Goal: Task Accomplishment & Management: Use online tool/utility

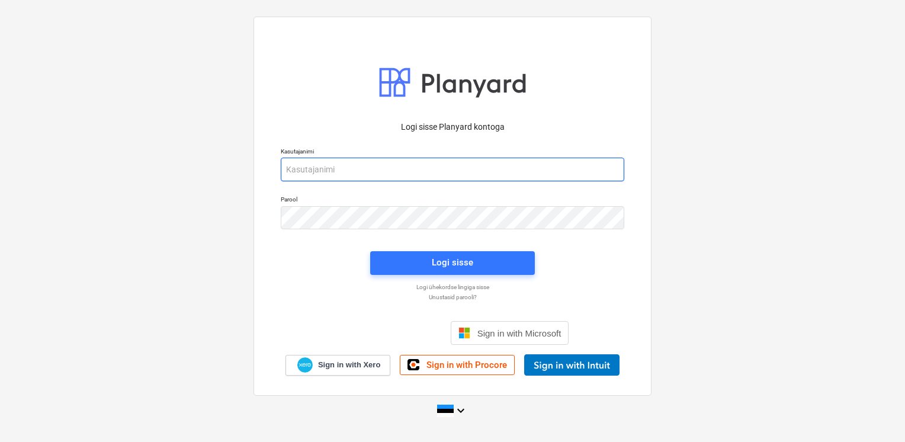
click at [328, 171] on input "email" at bounding box center [452, 169] width 343 height 24
type input "[EMAIL_ADDRESS][DOMAIN_NAME]"
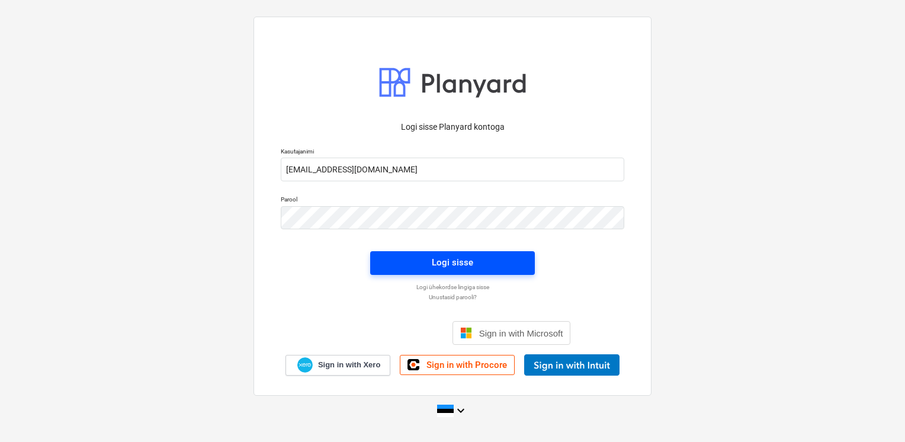
click at [416, 260] on span "Logi sisse" at bounding box center [452, 262] width 136 height 15
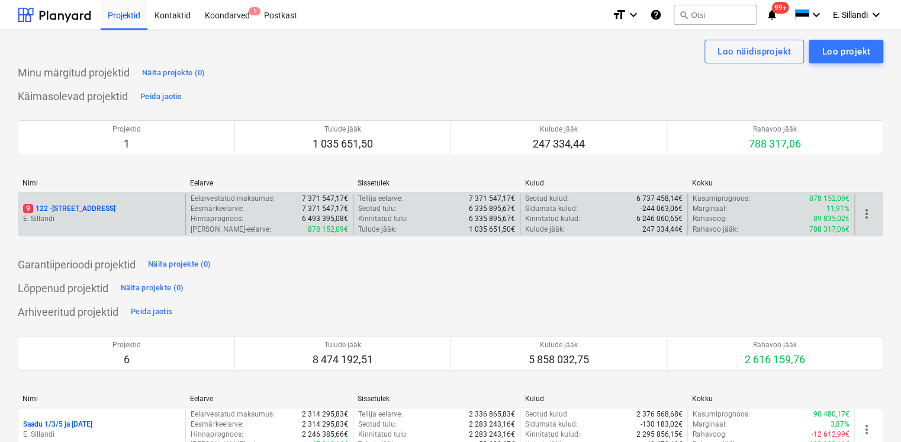
click at [62, 204] on p "9 122 - [STREET_ADDRESS]" at bounding box center [69, 209] width 92 height 10
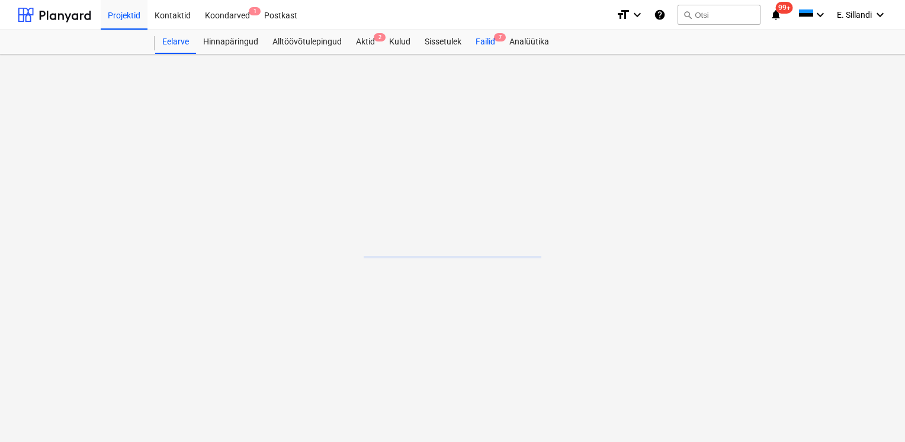
click at [484, 41] on div "Failid 7" at bounding box center [485, 42] width 34 height 24
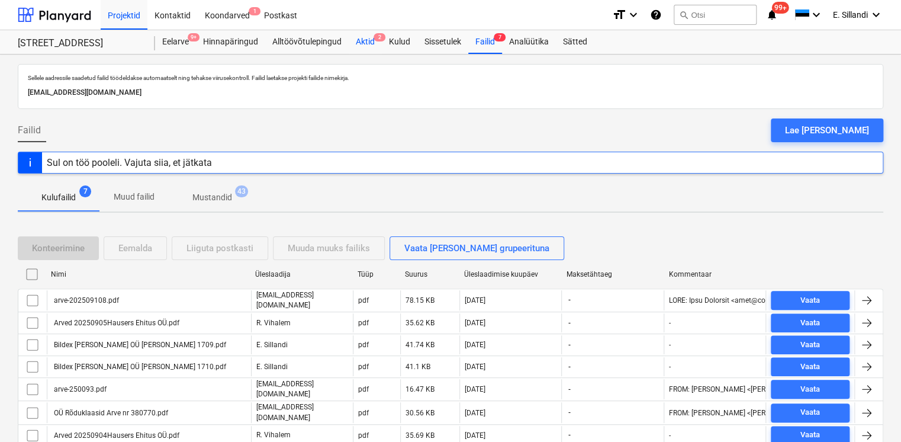
click at [371, 39] on div "Aktid 2" at bounding box center [365, 42] width 33 height 24
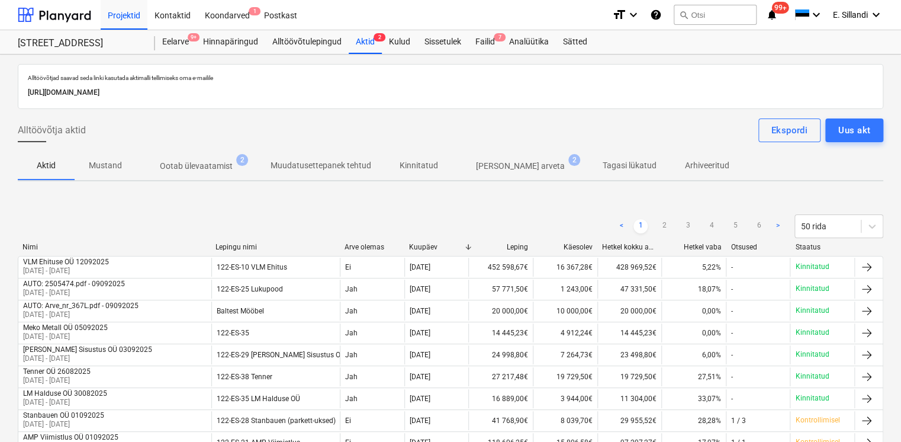
click at [187, 166] on p "Ootab ülevaatamist" at bounding box center [196, 166] width 73 height 12
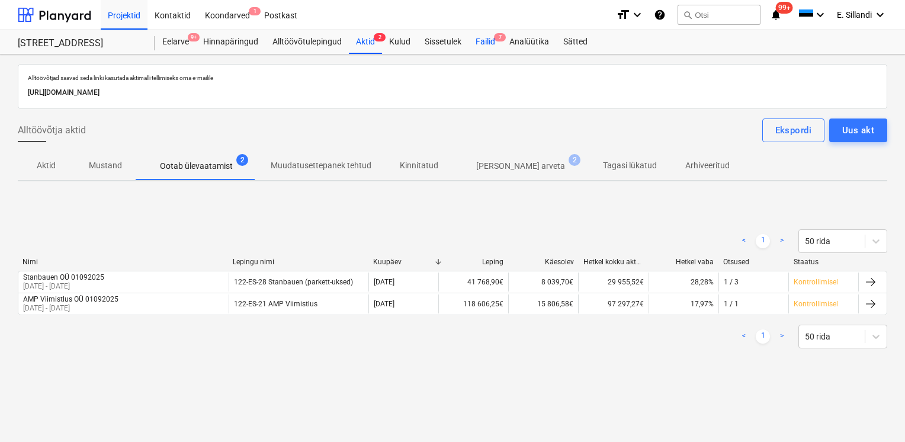
click at [485, 46] on div "Failid 7" at bounding box center [485, 42] width 34 height 24
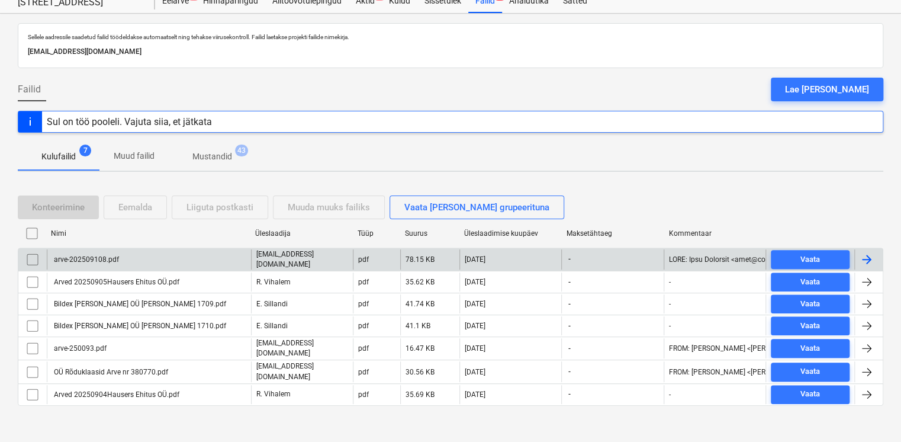
click at [184, 256] on div "arve-202509108.pdf" at bounding box center [149, 259] width 204 height 20
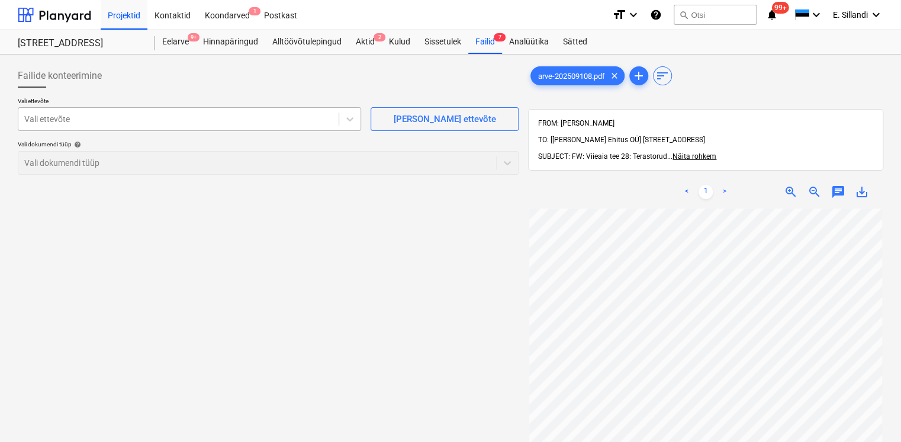
click at [65, 123] on div at bounding box center [178, 119] width 308 height 12
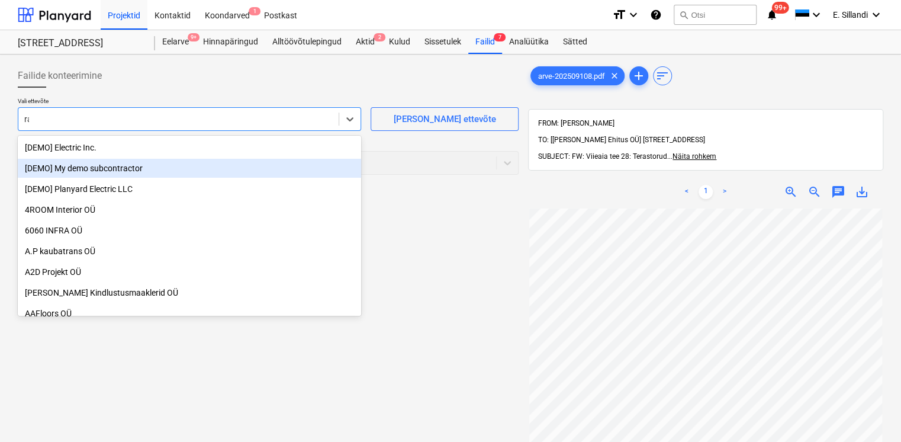
type input "r"
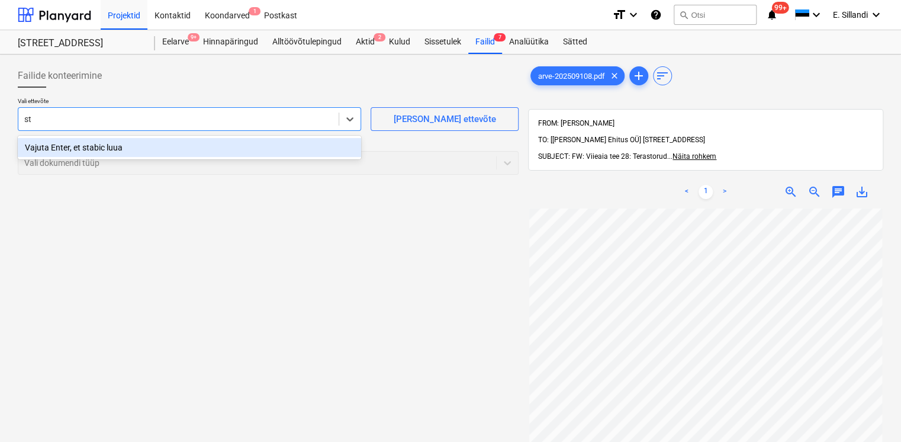
type input "s"
type input "Stabico OÜ"
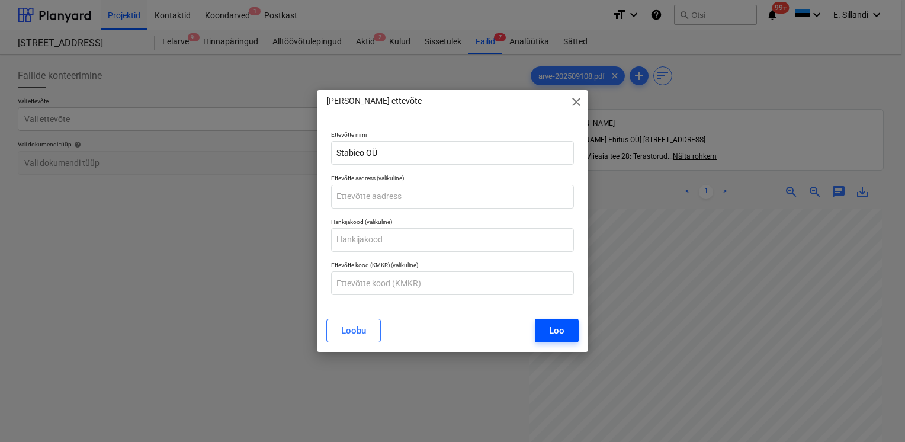
click at [554, 336] on div "Loo" at bounding box center [556, 330] width 15 height 15
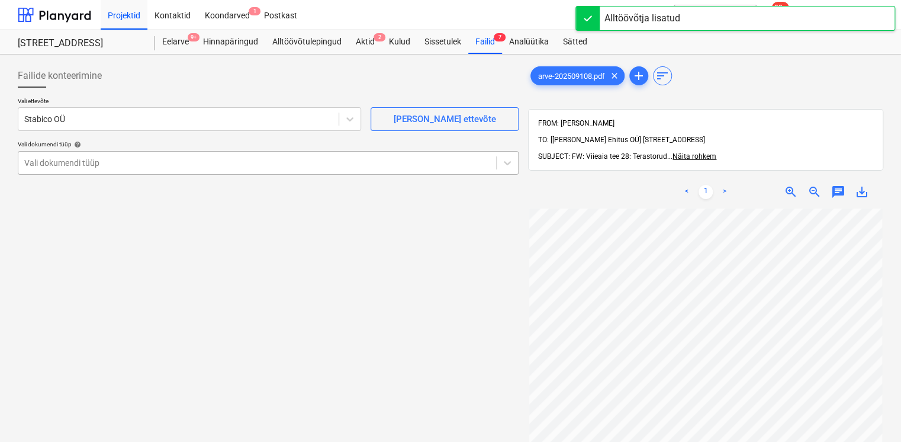
click at [176, 165] on div at bounding box center [257, 163] width 466 height 12
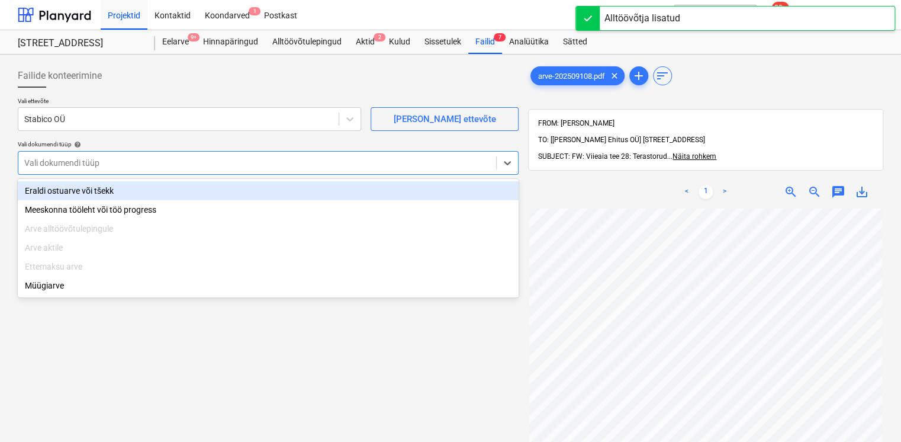
click at [121, 188] on div "Eraldi ostuarve või tšekk" at bounding box center [268, 190] width 501 height 19
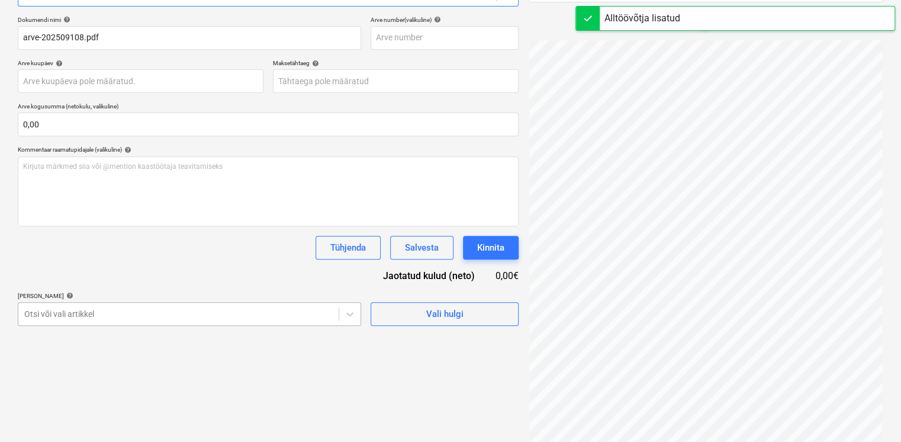
scroll to position [236, 0]
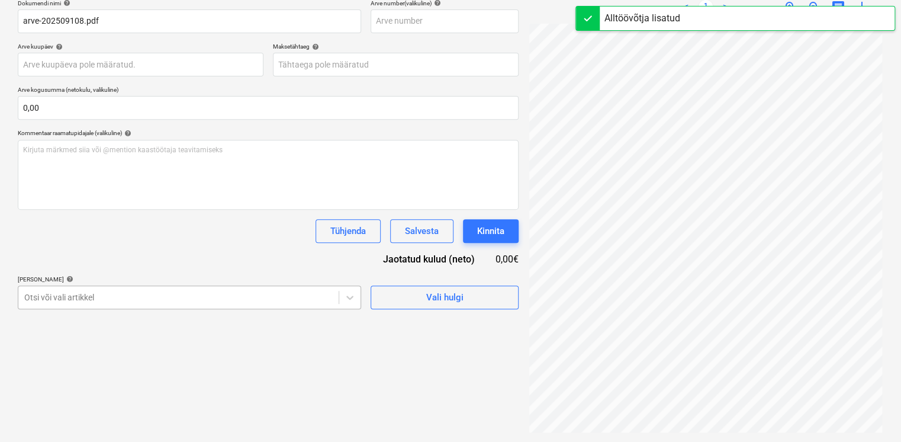
click at [154, 257] on body "Projektid Kontaktid Koondarved 1 Postkast format_size keyboard_arrow_down help …" at bounding box center [450, 36] width 901 height 442
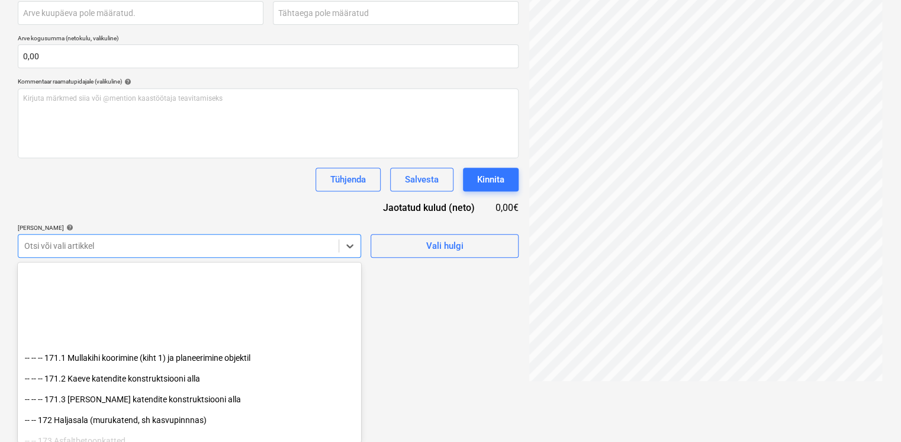
scroll to position [1796, 0]
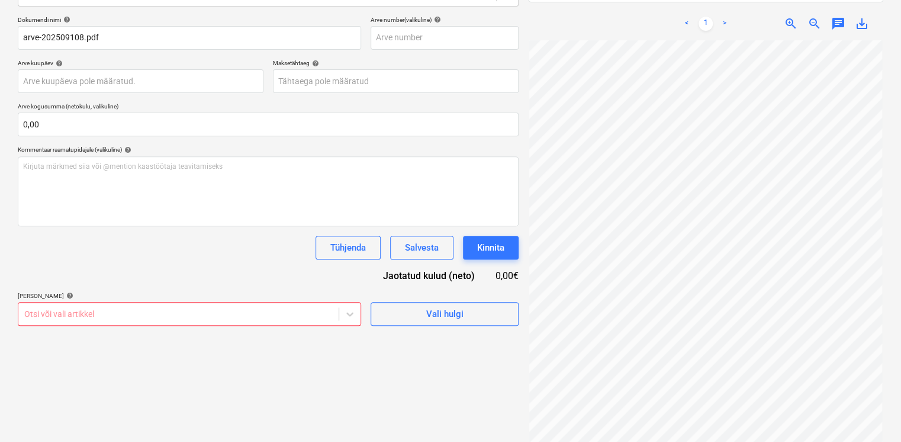
click at [126, 172] on div "Dokumendi nimi help arve-202509108.pdf Arve number (valikuline) help Arve kuupä…" at bounding box center [268, 171] width 501 height 310
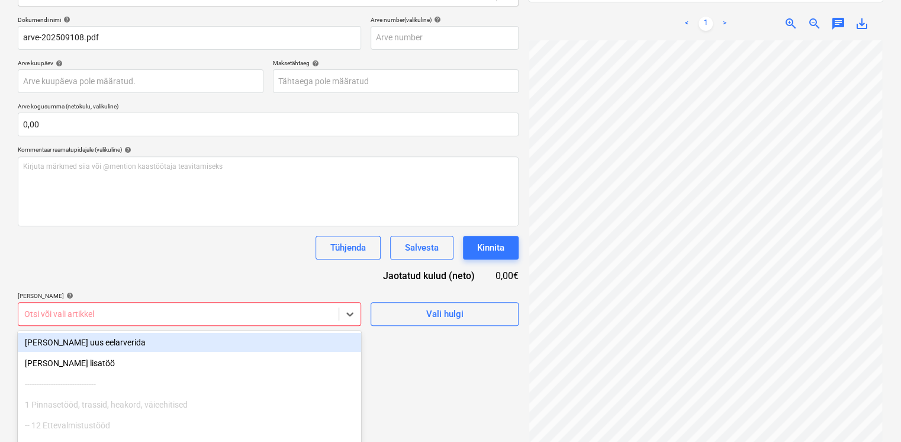
click at [109, 274] on body "Projektid Kontaktid Koondarved 1 Postkast format_size keyboard_arrow_down help …" at bounding box center [450, 53] width 901 height 442
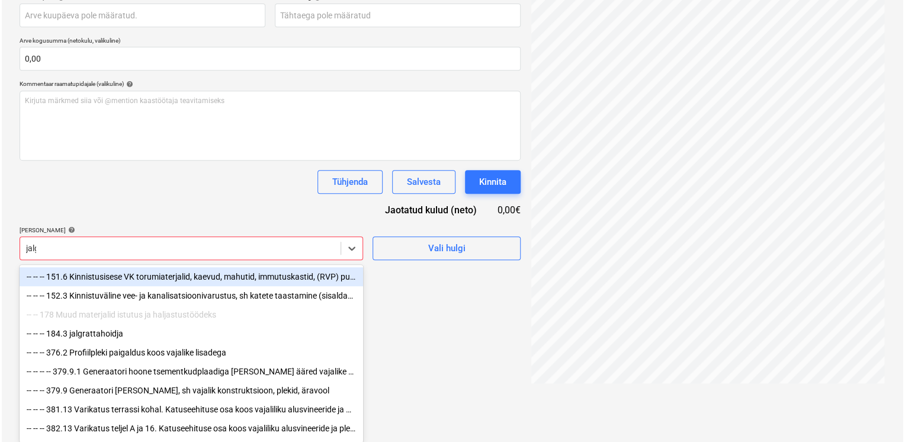
scroll to position [168, 0]
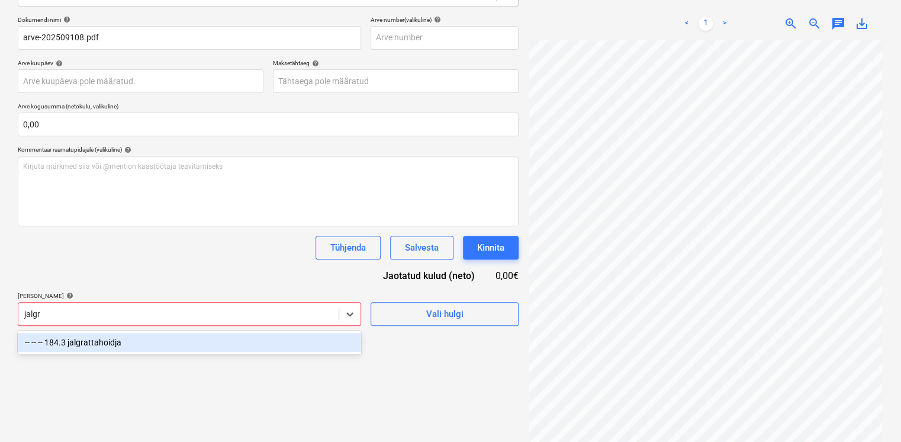
type input "jalgra"
click at [90, 337] on div "-- -- -- 184.3 jalgrattahoidja" at bounding box center [189, 342] width 343 height 19
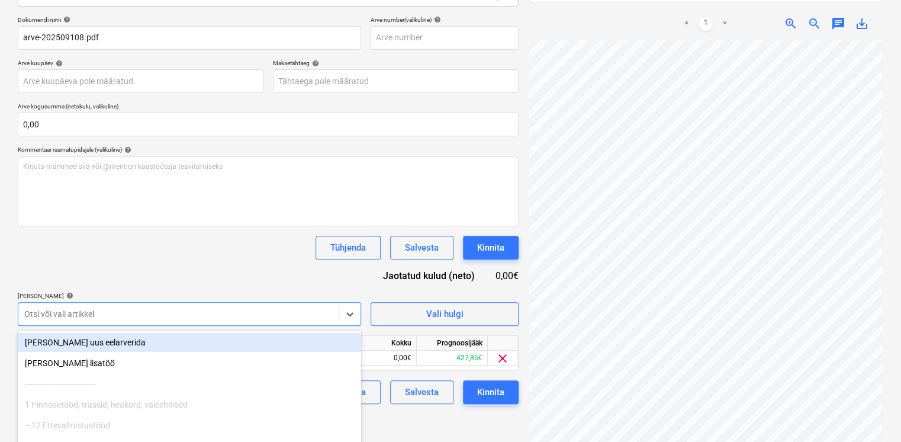
click at [125, 269] on div "Dokumendi nimi help arve-202509108.pdf Arve number (valikuline) help Arve kuupä…" at bounding box center [268, 210] width 501 height 388
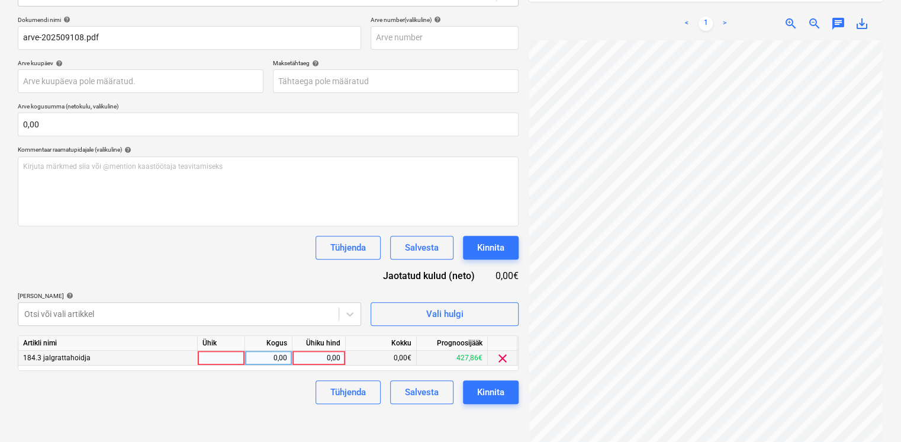
click at [297, 356] on div "0,00" at bounding box center [318, 357] width 43 height 15
type input "374,19"
click at [255, 269] on div "Dokumendi nimi help arve-202509108.pdf Arve number (valikuline) help Arve kuupä…" at bounding box center [268, 210] width 501 height 388
click at [385, 310] on span "Vali hulgi" at bounding box center [444, 313] width 118 height 15
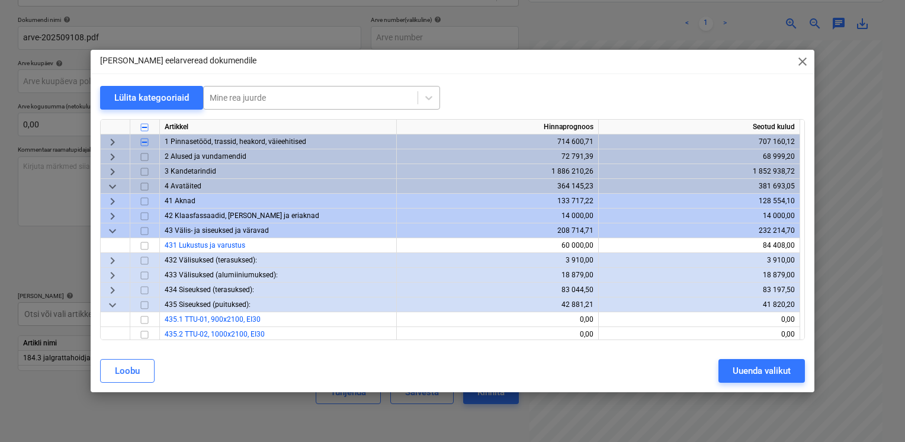
click at [244, 104] on div "Mine rea juurde" at bounding box center [311, 97] width 214 height 17
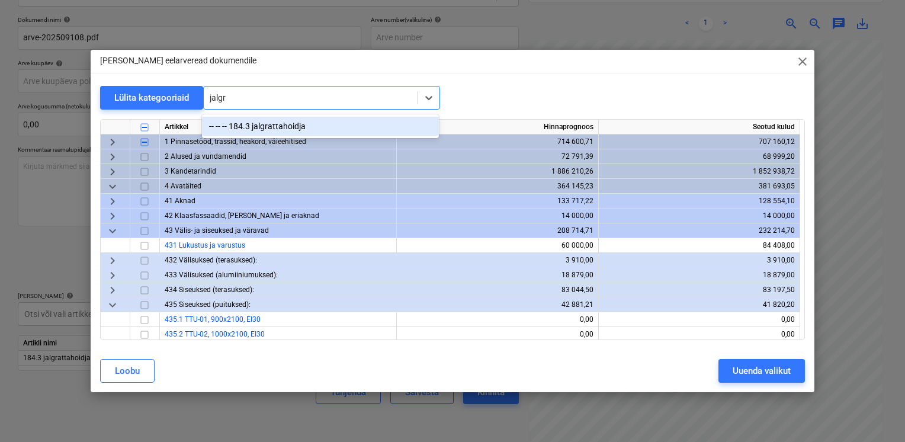
type input "jalgra"
click at [251, 120] on div "-- -- -- 184.3 jalgrattahoidja" at bounding box center [320, 126] width 237 height 19
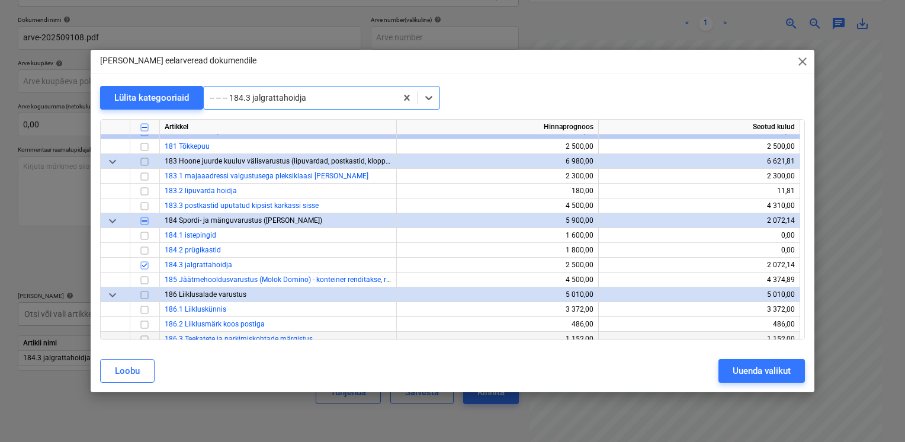
scroll to position [1963, 0]
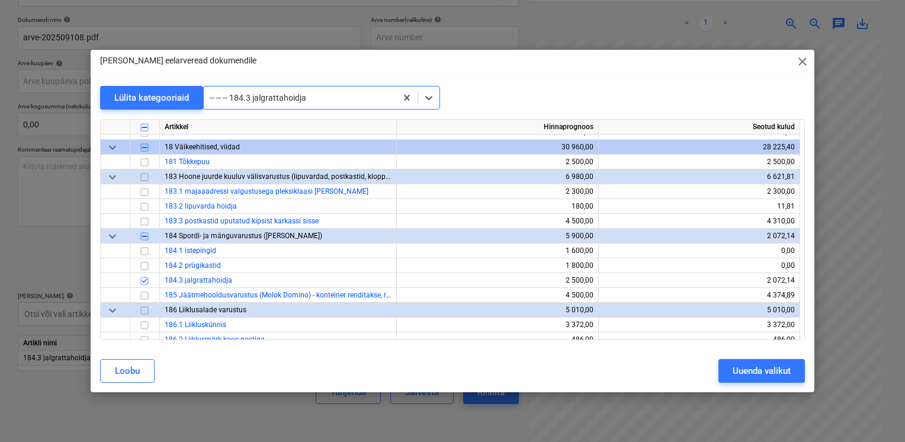
click at [310, 94] on div at bounding box center [300, 98] width 181 height 12
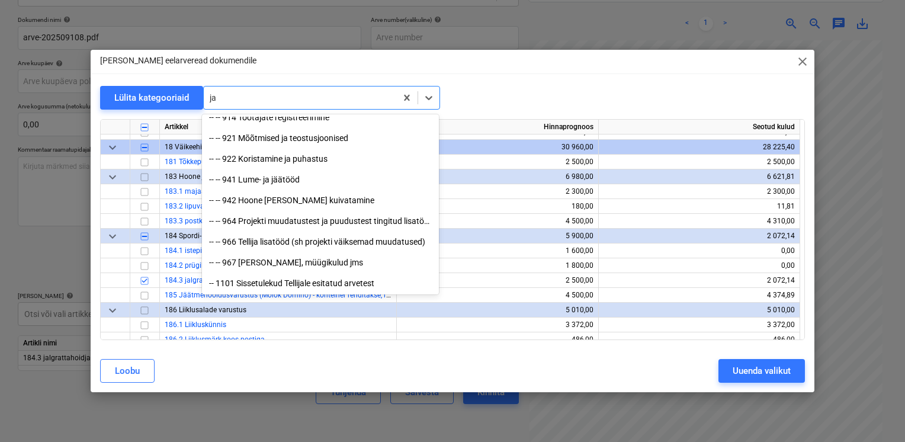
scroll to position [2226, 0]
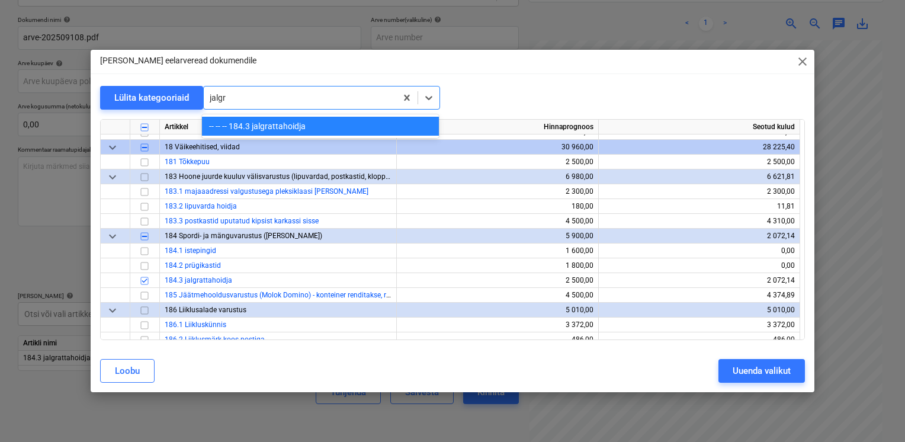
type input "jalgr"
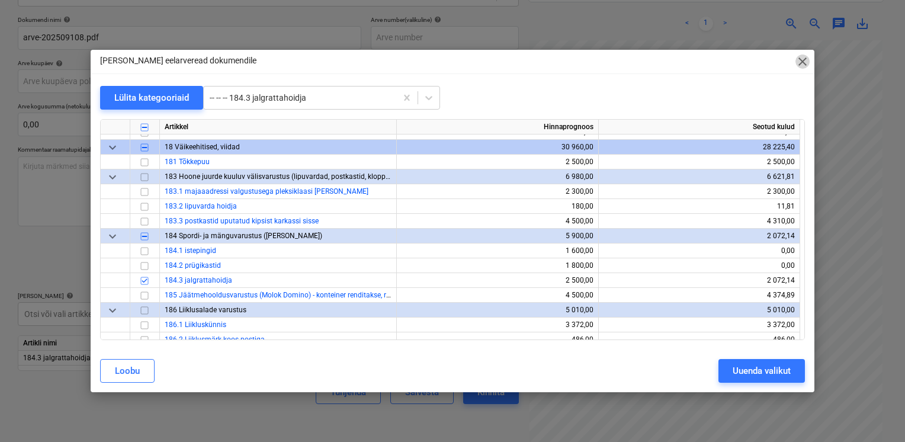
click at [806, 56] on span "close" at bounding box center [802, 61] width 14 height 14
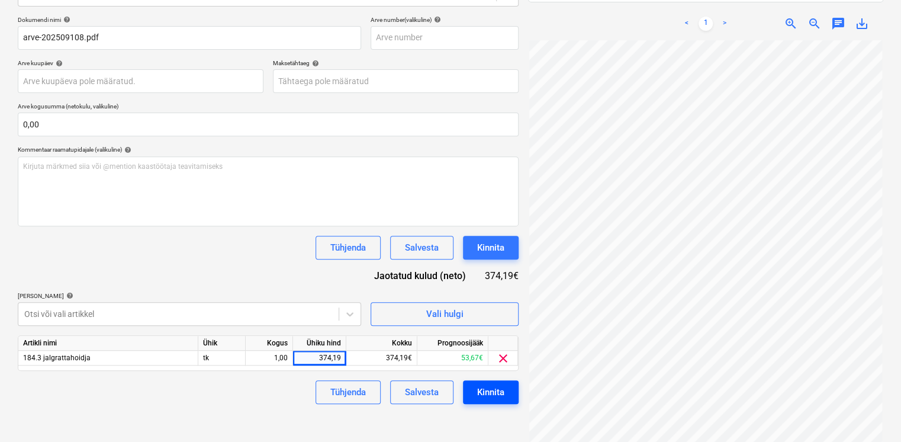
click at [488, 389] on div "Kinnita" at bounding box center [490, 391] width 27 height 15
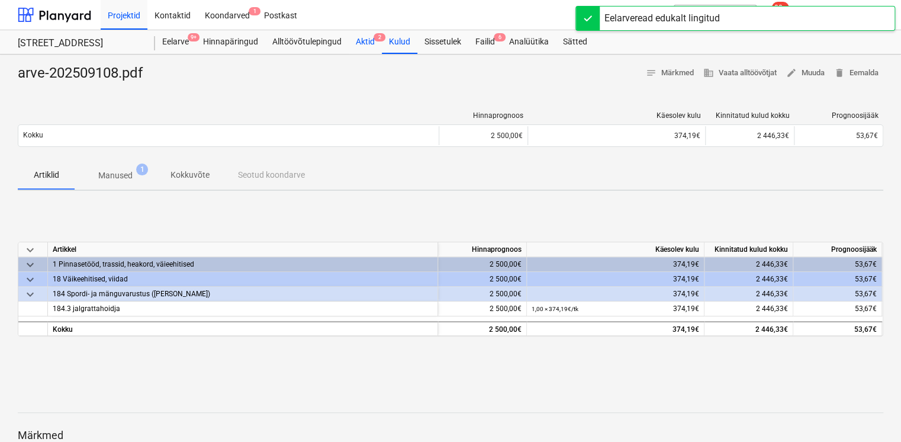
click at [365, 49] on div "Aktid 2" at bounding box center [365, 42] width 33 height 24
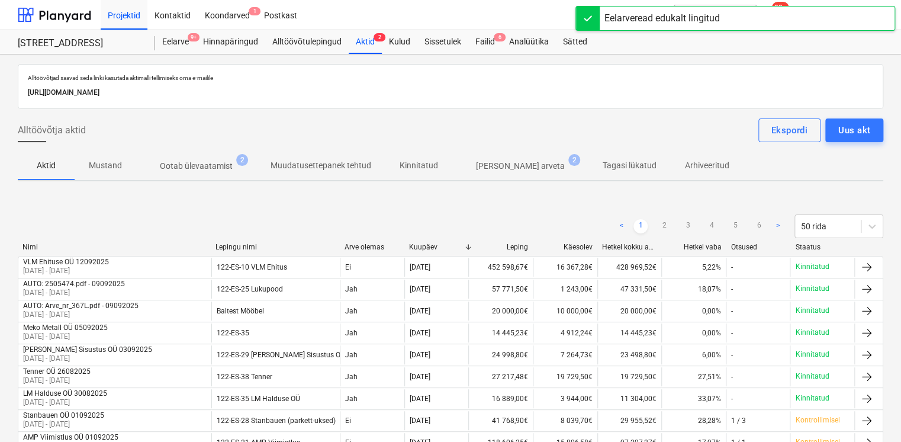
click at [201, 160] on p "Ootab ülevaatamist" at bounding box center [196, 166] width 73 height 12
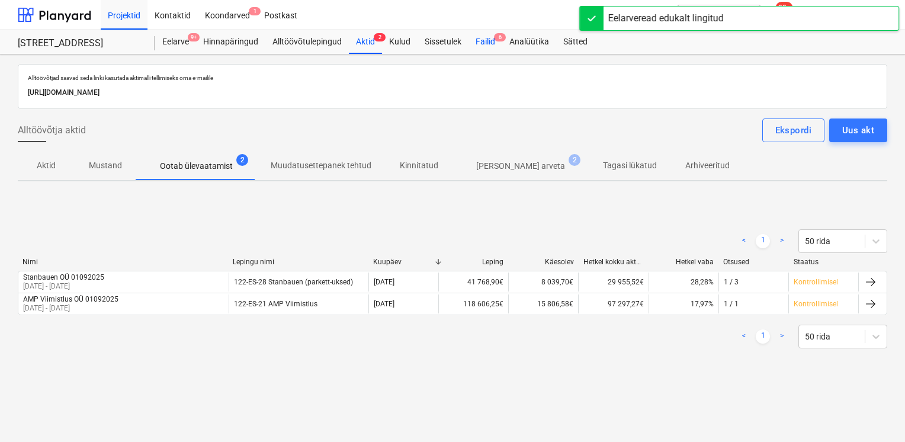
click at [485, 49] on div "Failid 6" at bounding box center [485, 42] width 34 height 24
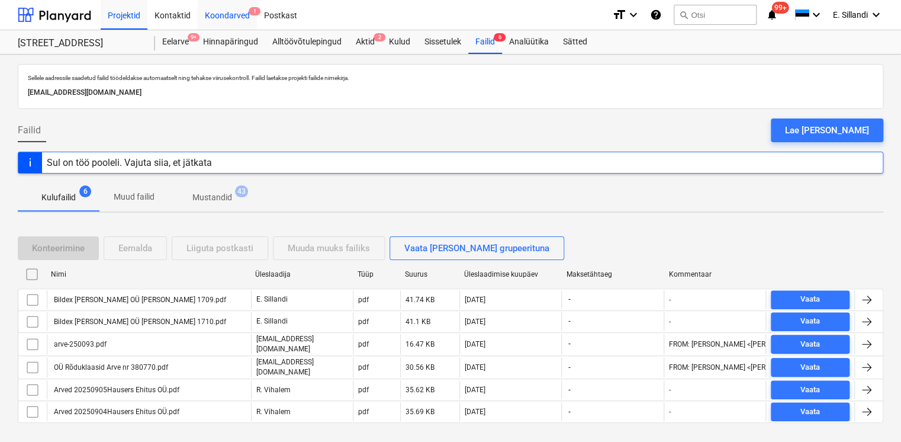
click at [230, 8] on div "Koondarved 1" at bounding box center [227, 14] width 59 height 30
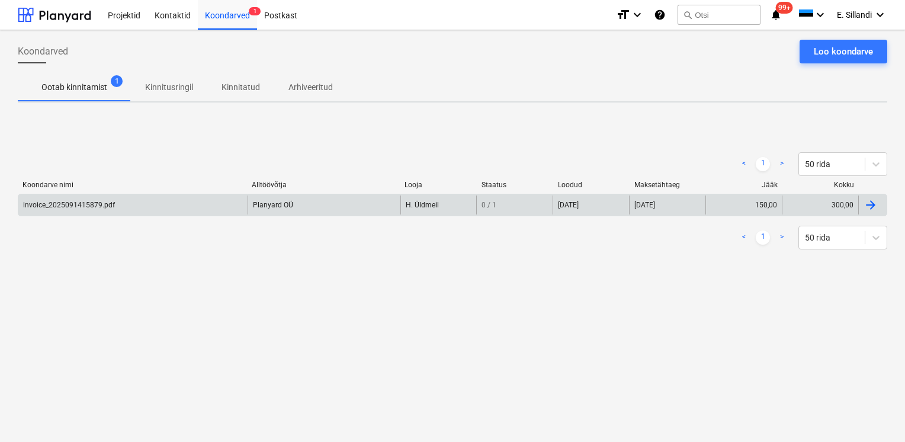
click at [82, 210] on div "invoice_2025091415879.pdf" at bounding box center [132, 204] width 229 height 19
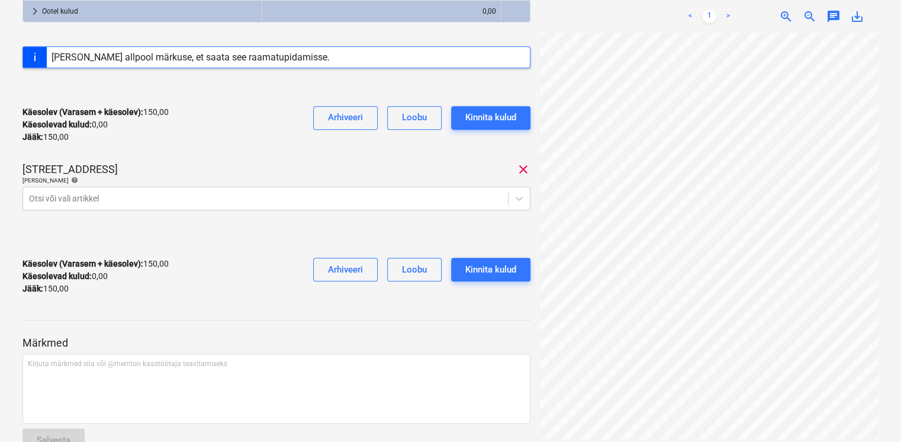
scroll to position [297, 0]
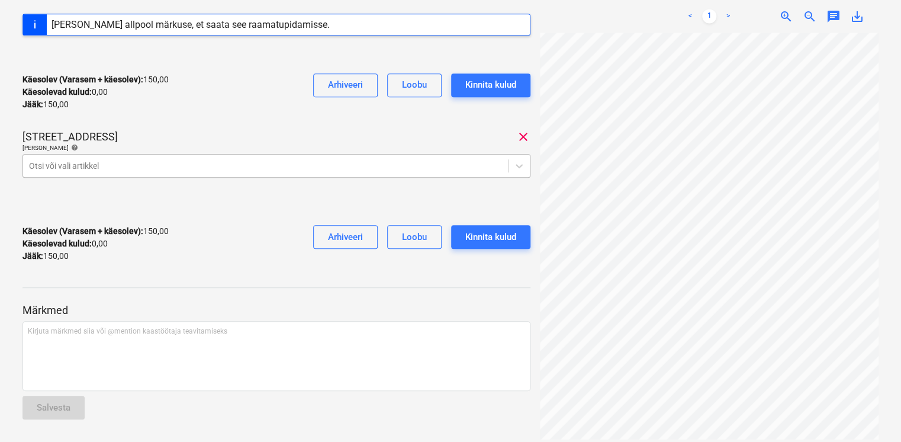
click at [173, 160] on div at bounding box center [265, 166] width 473 height 12
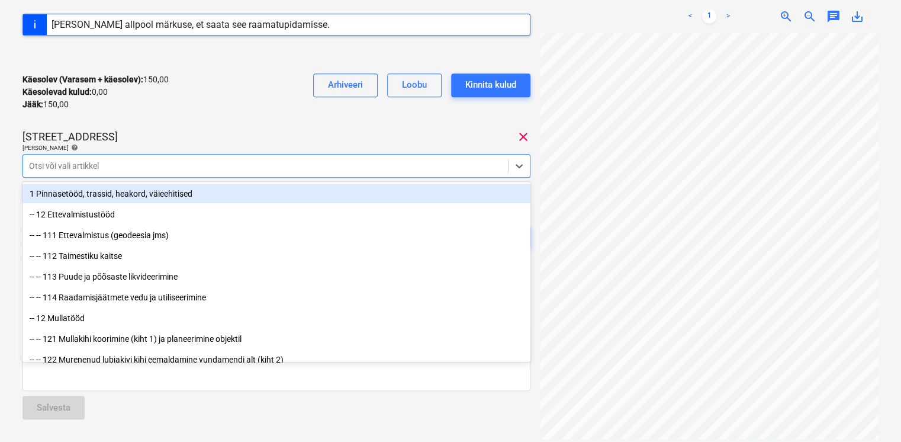
type input "i"
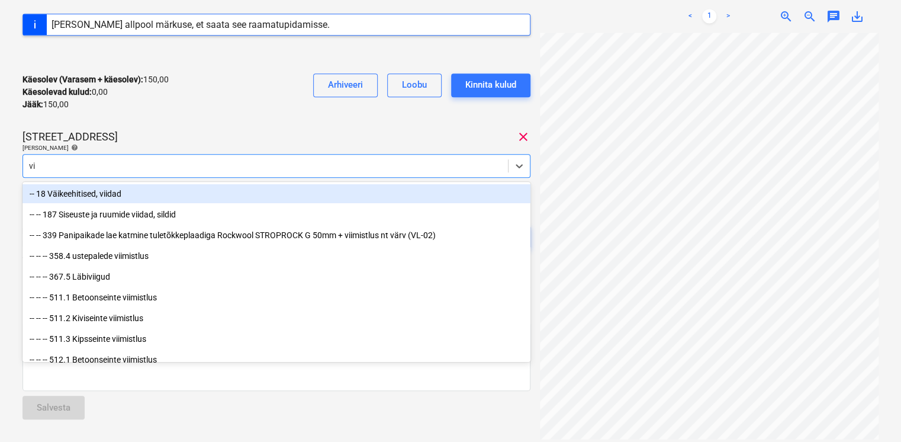
type input "v"
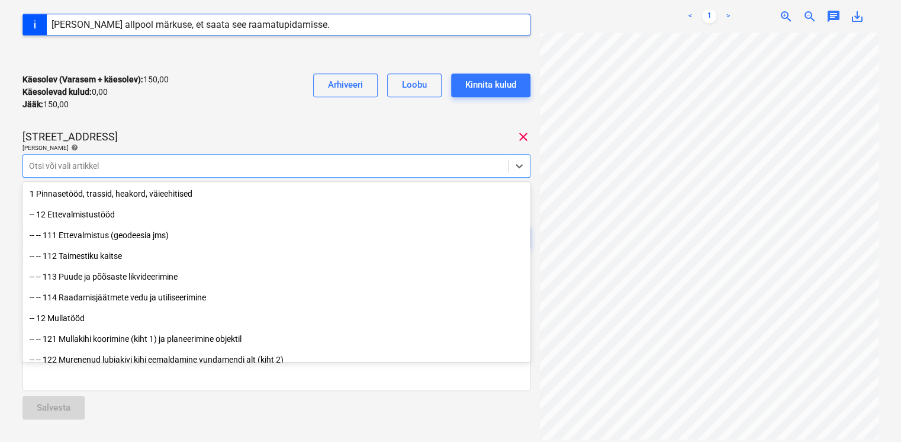
scroll to position [0, 0]
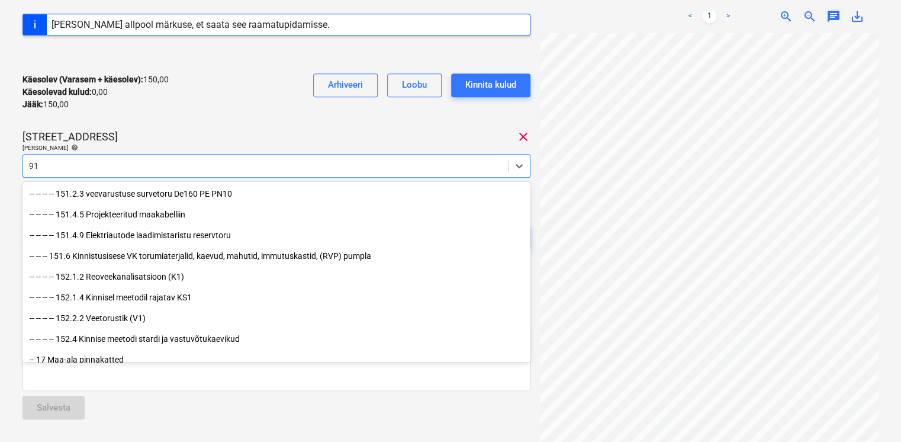
type input "911"
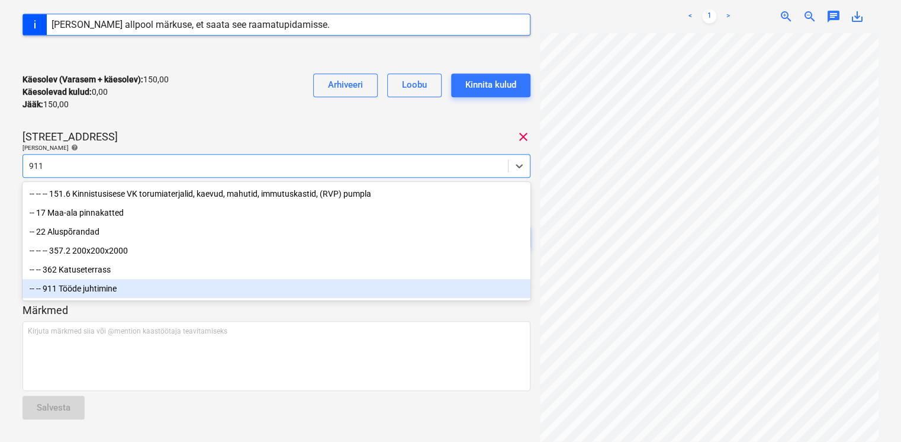
click at [49, 290] on div "-- -- 911 Tööde juhtimine" at bounding box center [276, 288] width 508 height 19
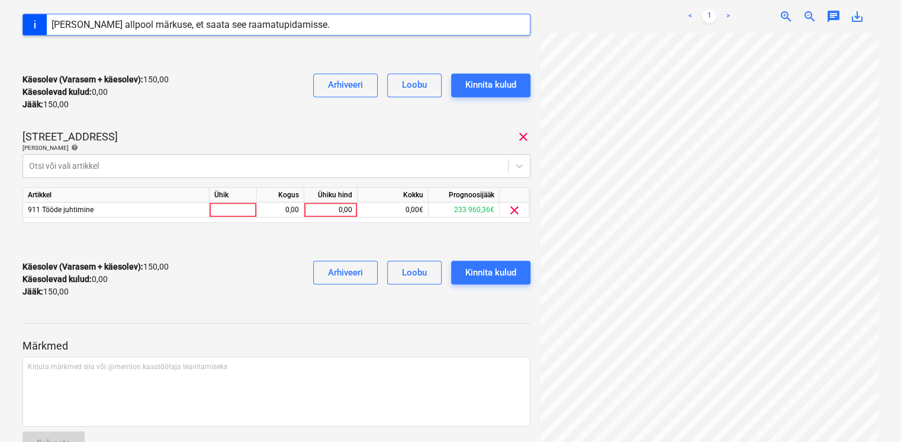
click at [169, 130] on div "Viieaia tee 28 clear" at bounding box center [276, 137] width 508 height 14
click at [317, 213] on div "0,00" at bounding box center [330, 209] width 43 height 15
type input "75"
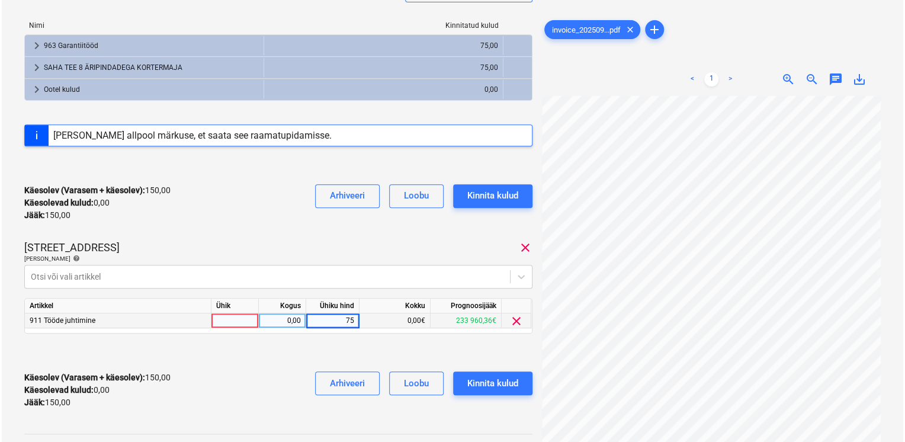
scroll to position [159, 0]
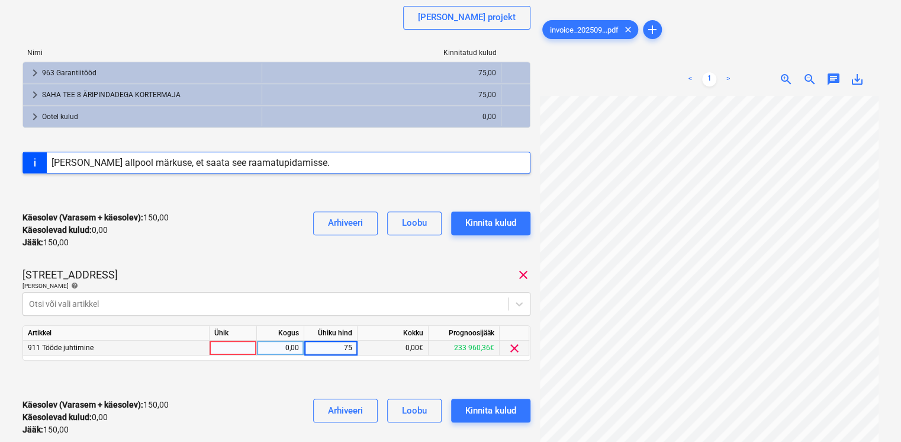
click at [275, 230] on div "Käesolev (Varasem + käesolev) : 150,00 Käesolevad kulud : 0,00 Jääk : 150,00 Ar…" at bounding box center [276, 230] width 508 height 56
click at [487, 408] on div "Kinnita kulud" at bounding box center [490, 410] width 51 height 15
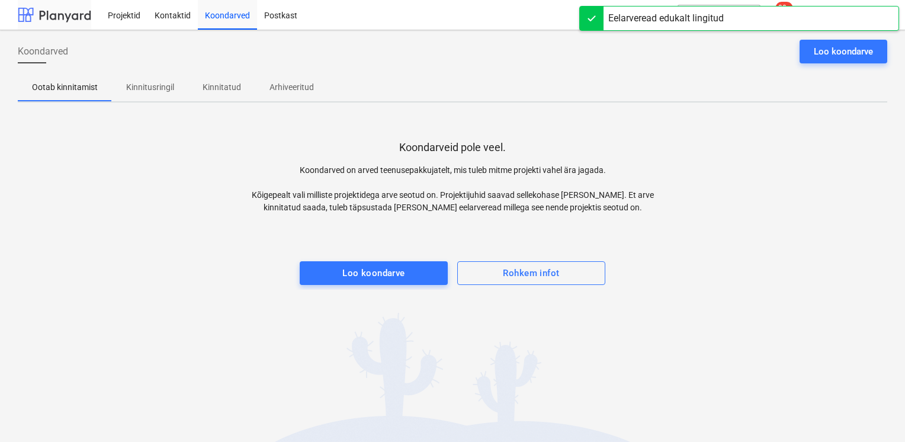
click at [46, 19] on div at bounding box center [54, 15] width 73 height 30
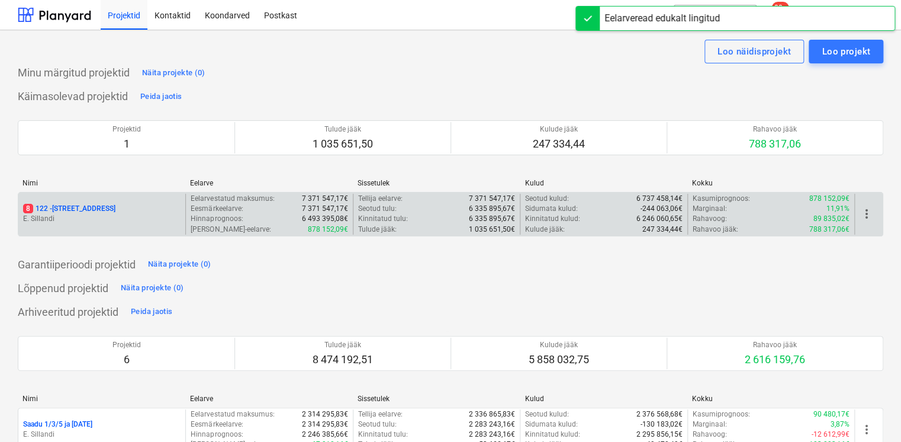
click at [83, 226] on div "8 122 - [STREET_ADDRESS]" at bounding box center [101, 214] width 167 height 41
click at [89, 210] on p "8 122 - [STREET_ADDRESS]" at bounding box center [69, 209] width 92 height 10
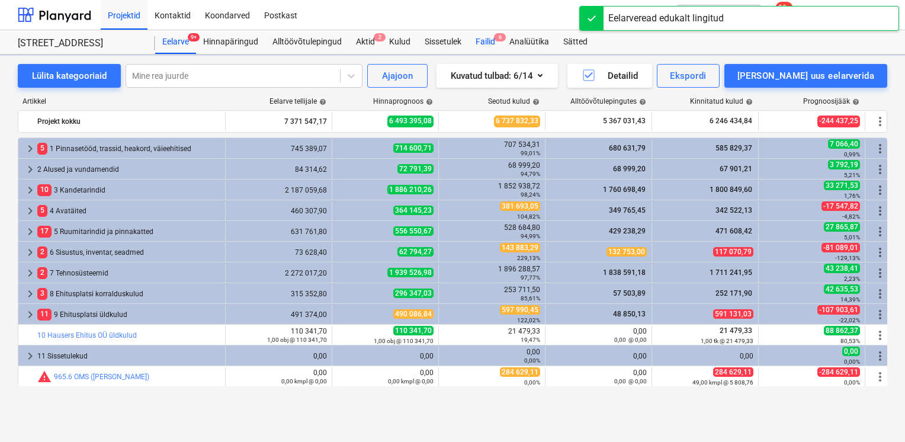
click at [471, 30] on div "Failid 6" at bounding box center [485, 42] width 34 height 24
